Goal: Task Accomplishment & Management: Manage account settings

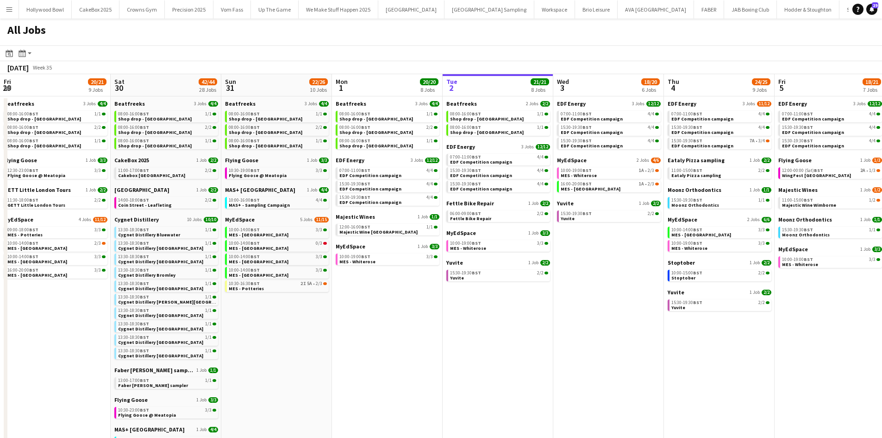
scroll to position [0, 242]
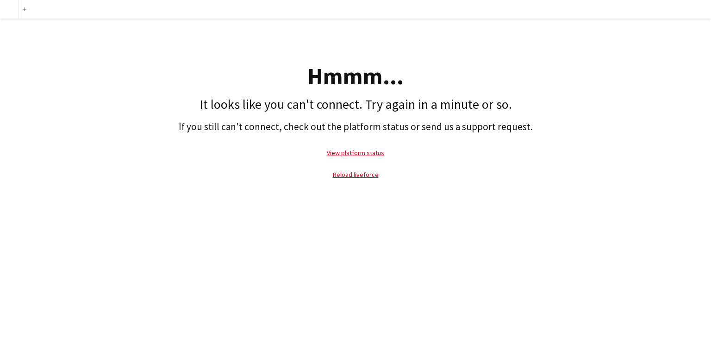
click at [346, 181] on p "Reload liveforce" at bounding box center [356, 174] width 702 height 21
click at [337, 170] on link "Reload liveforce" at bounding box center [356, 174] width 46 height 8
click at [350, 155] on link "View platform status" at bounding box center [355, 153] width 57 height 8
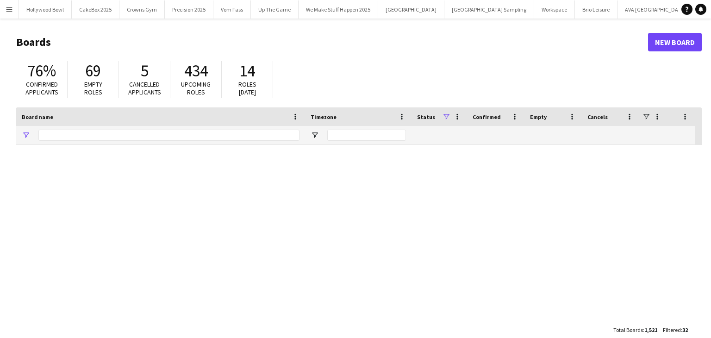
type input "****"
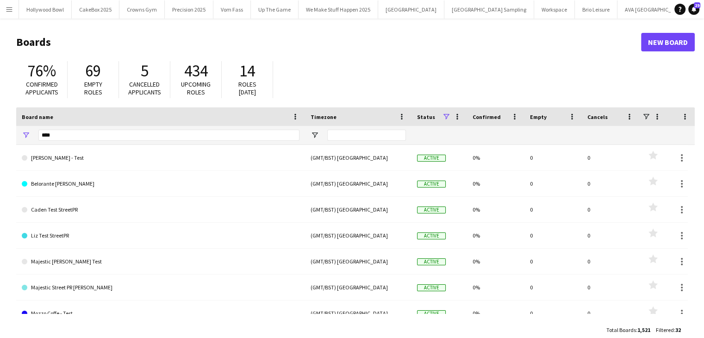
click at [11, 13] on button "Menu" at bounding box center [9, 9] width 19 height 19
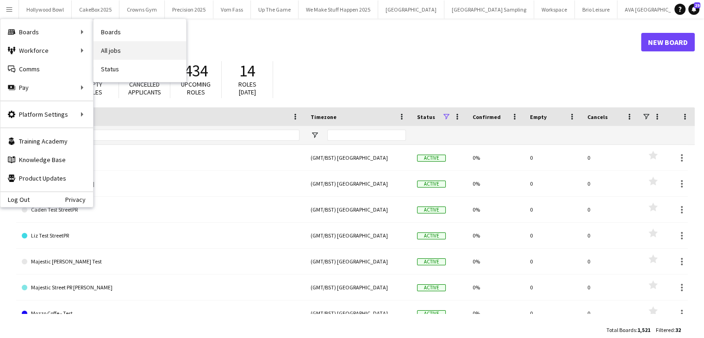
click at [146, 49] on link "All jobs" at bounding box center [140, 50] width 93 height 19
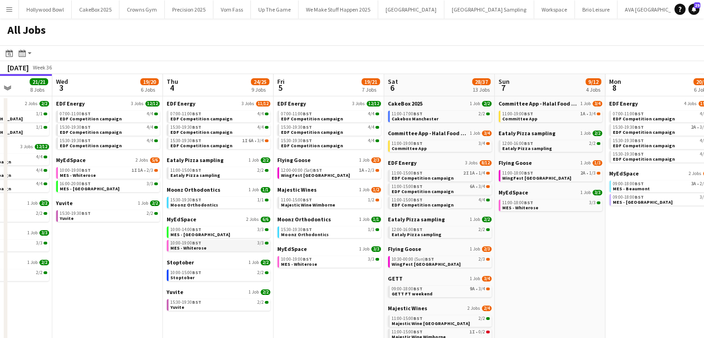
scroll to position [0, 410]
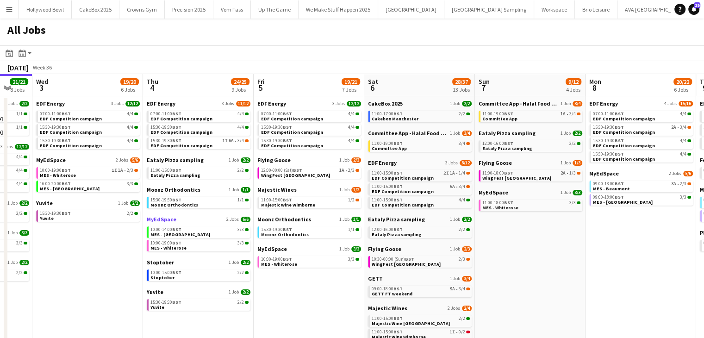
click at [163, 220] on span "MyEdSpace" at bounding box center [162, 219] width 30 height 7
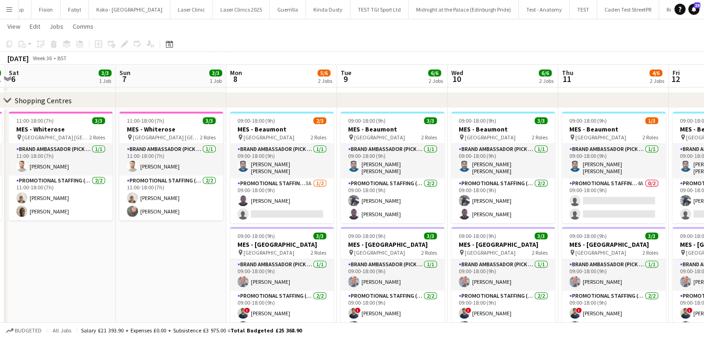
scroll to position [0, 327]
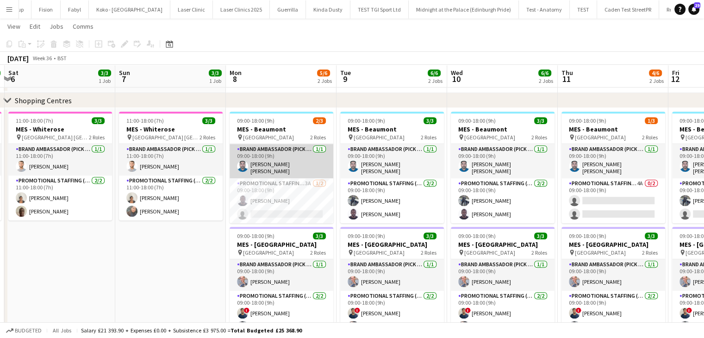
click at [296, 166] on app-card-role "Brand Ambassador (Pick up) 1/1 09:00-18:00 (9h) VINU CHANDRASEKHARAN NAIR" at bounding box center [282, 161] width 104 height 34
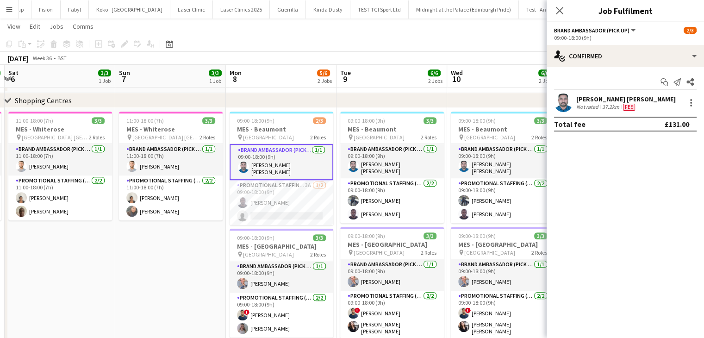
click at [563, 102] on app-user-avatar at bounding box center [563, 103] width 19 height 19
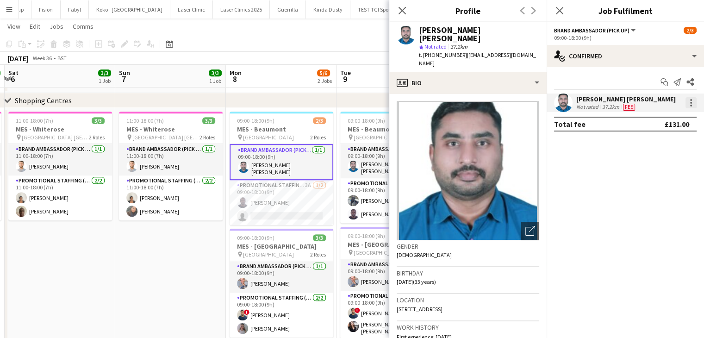
click at [689, 106] on div at bounding box center [691, 102] width 11 height 11
click at [654, 122] on span "Edit fee" at bounding box center [644, 120] width 25 height 8
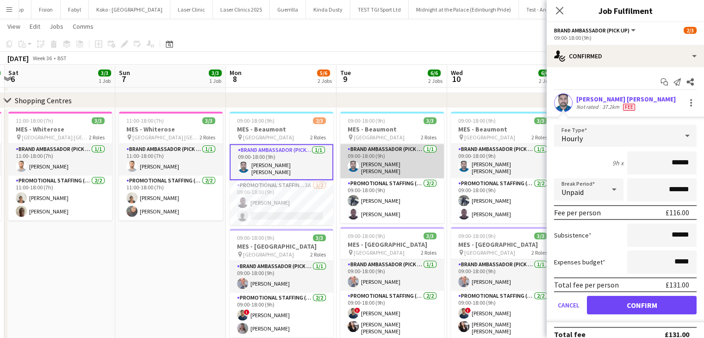
click at [386, 169] on app-card-role "Brand Ambassador (Pick up) 1/1 09:00-18:00 (9h) VINU CHANDRASEKHARAN NAIR" at bounding box center [392, 161] width 104 height 34
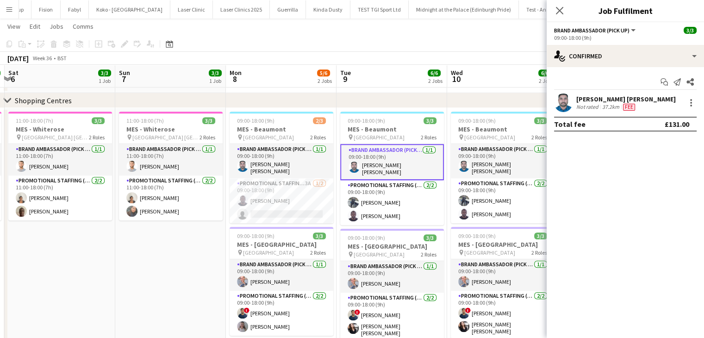
click at [385, 60] on div "September 2025 Week 36 • BST" at bounding box center [352, 58] width 704 height 13
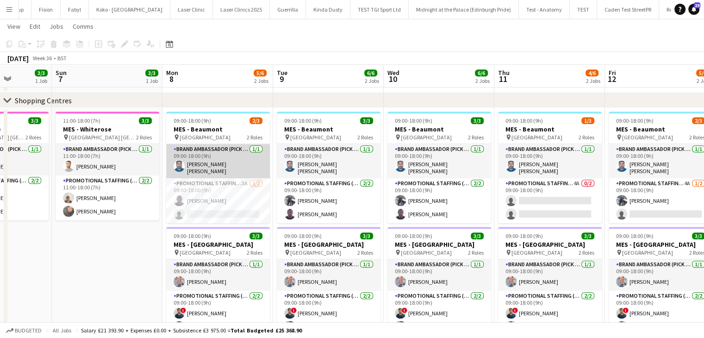
scroll to position [0, 391]
click at [210, 148] on app-card-role "Brand Ambassador (Pick up) 1/1 09:00-18:00 (9h) VINU CHANDRASEKHARAN NAIR" at bounding box center [218, 161] width 104 height 34
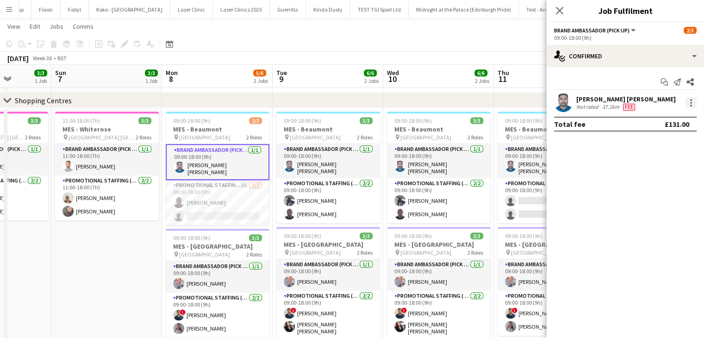
click at [690, 103] on div at bounding box center [691, 103] width 2 height 2
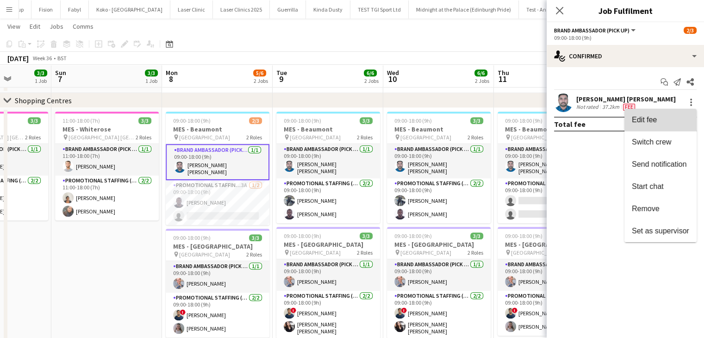
click at [644, 127] on button "Edit fee" at bounding box center [661, 120] width 72 height 22
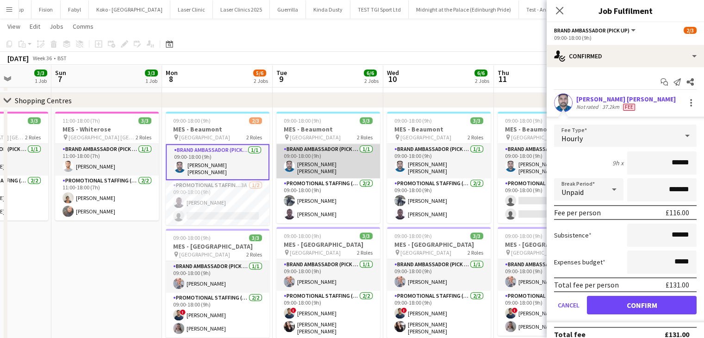
click at [302, 160] on app-card-role "Brand Ambassador (Pick up) 1/1 09:00-18:00 (9h) VINU CHANDRASEKHARAN NAIR" at bounding box center [328, 161] width 104 height 34
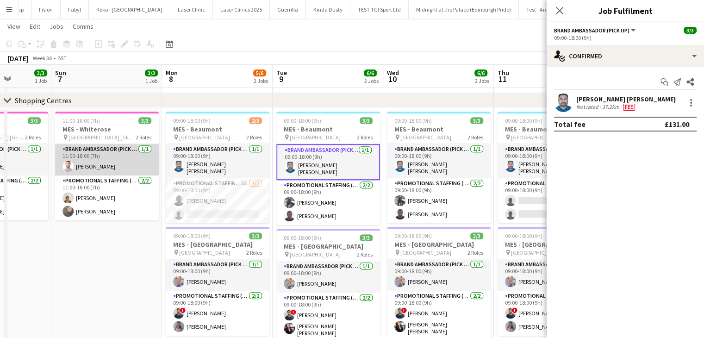
click at [70, 165] on app-user-avatar at bounding box center [68, 166] width 11 height 11
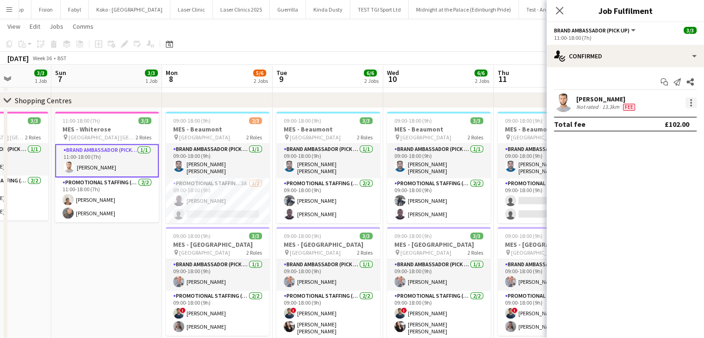
click at [691, 103] on div at bounding box center [691, 103] width 2 height 2
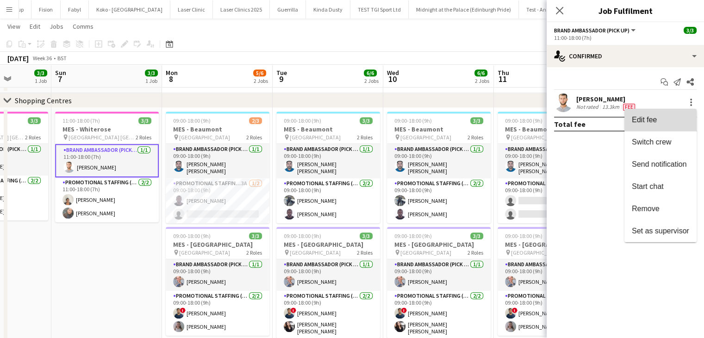
click at [666, 121] on span "Edit fee" at bounding box center [660, 120] width 57 height 8
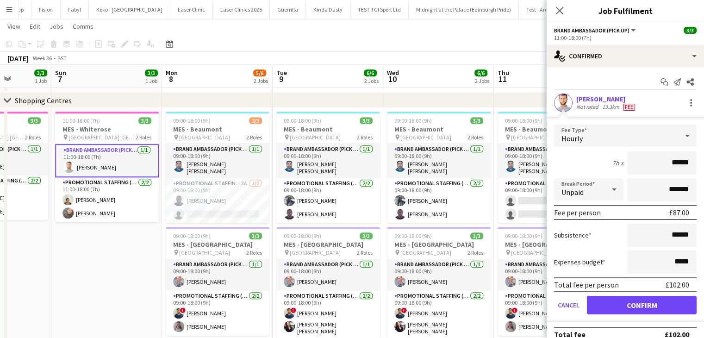
click at [120, 243] on app-date-cell "11:00-18:00 (7h) 3/3 MES - Whiterose pin Whiterose Shopping Centre Leeds 2 Role…" at bounding box center [106, 230] width 111 height 245
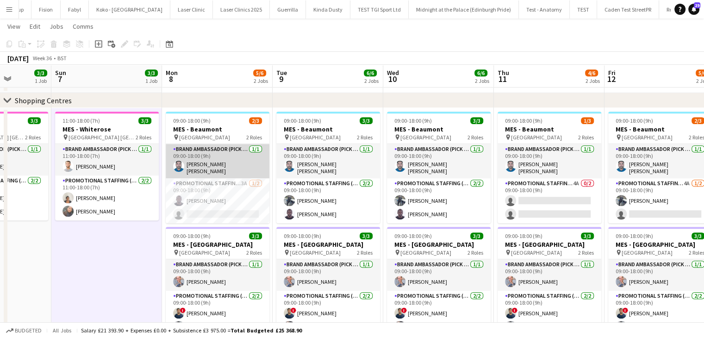
click at [210, 167] on app-card-role "Brand Ambassador (Pick up) 1/1 09:00-18:00 (9h) VINU CHANDRASEKHARAN NAIR" at bounding box center [218, 161] width 104 height 34
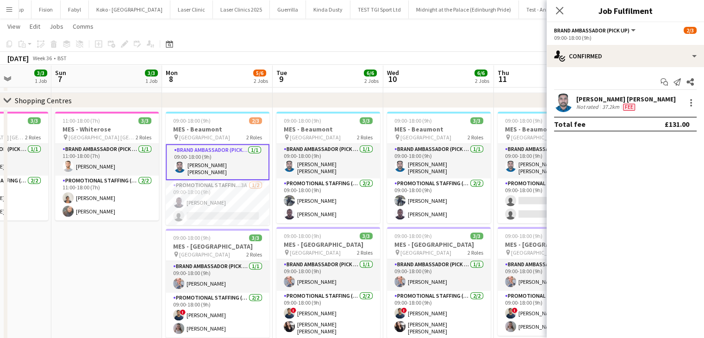
click at [565, 104] on app-user-avatar at bounding box center [563, 103] width 19 height 19
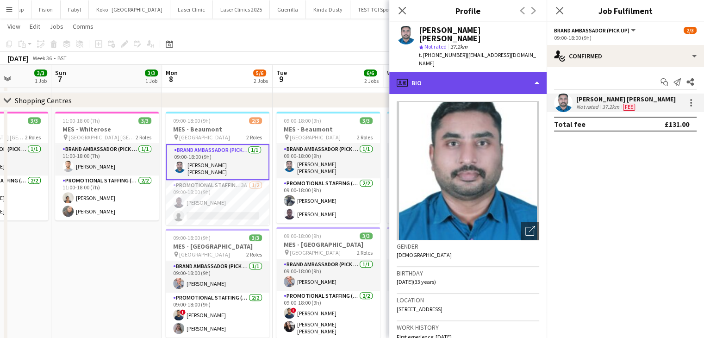
click at [500, 72] on div "profile Bio" at bounding box center [467, 83] width 157 height 22
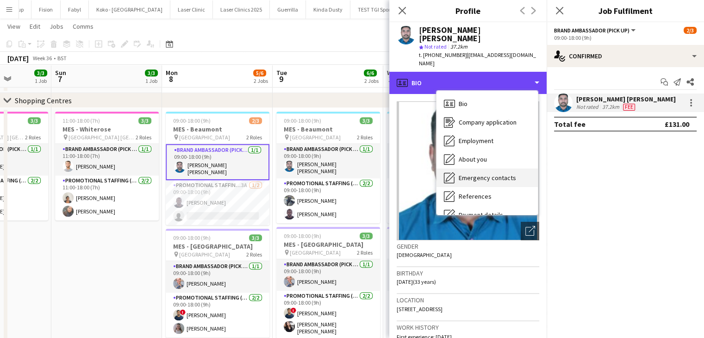
scroll to position [124, 0]
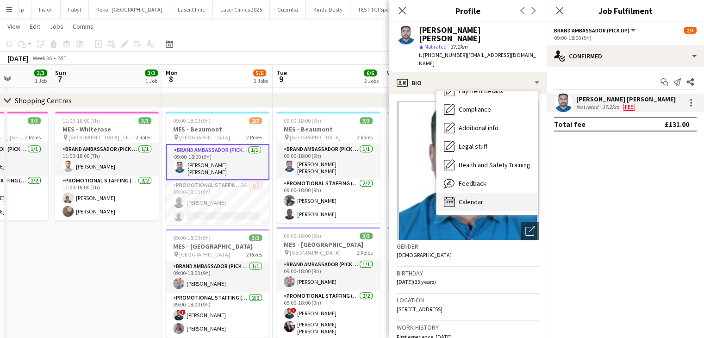
click at [475, 198] on span "Calendar" at bounding box center [471, 202] width 25 height 8
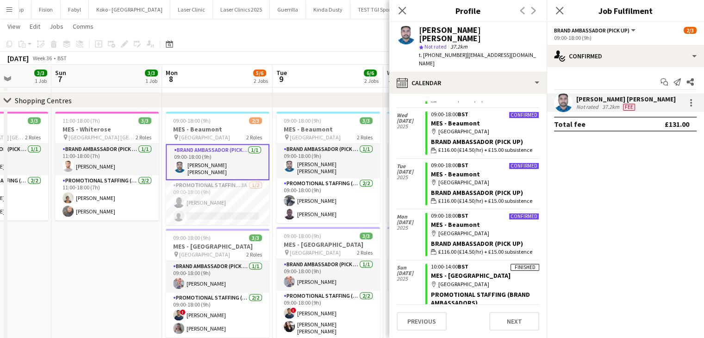
scroll to position [278, 0]
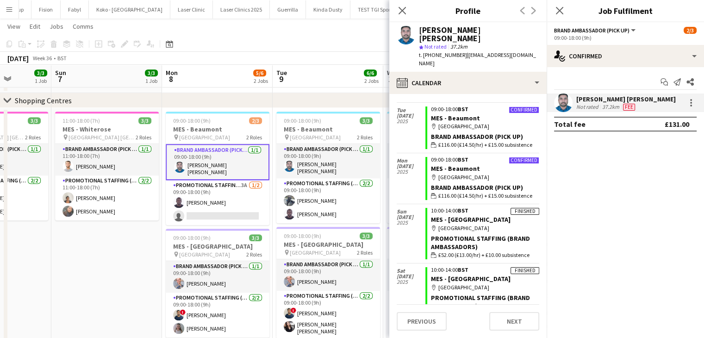
click at [265, 48] on app-toolbar "Copy Paste Paste Ctrl+V Paste with crew Ctrl+Shift+V Paste linked Job Delete Gr…" at bounding box center [352, 44] width 704 height 16
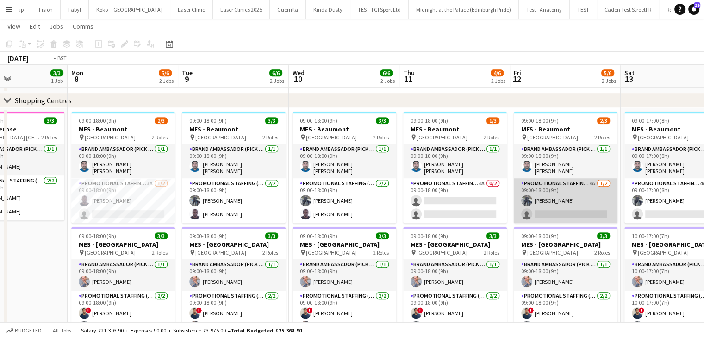
scroll to position [0, 430]
